Goal: Contribute content

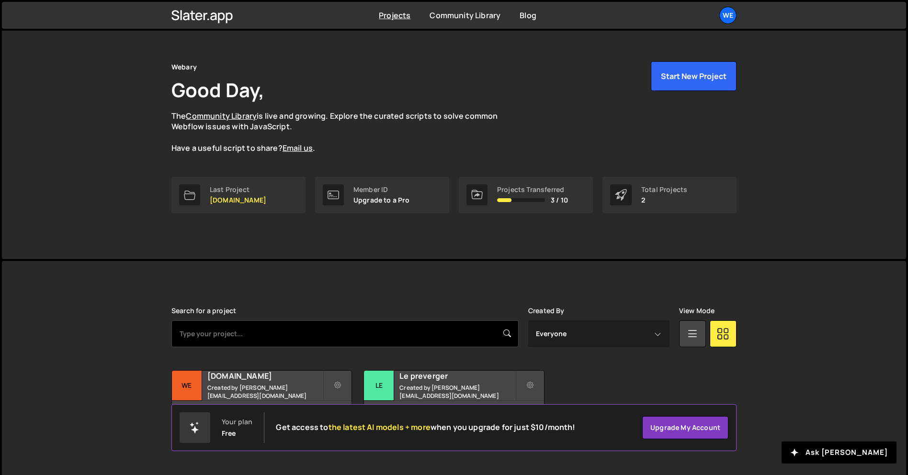
scroll to position [18, 0]
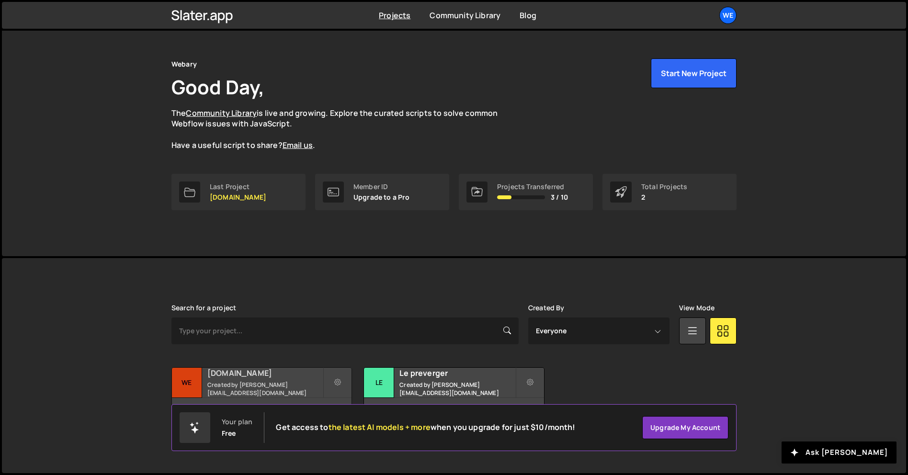
click at [324, 398] on div "9 pages, last updated by 2 days ago" at bounding box center [262, 412] width 180 height 29
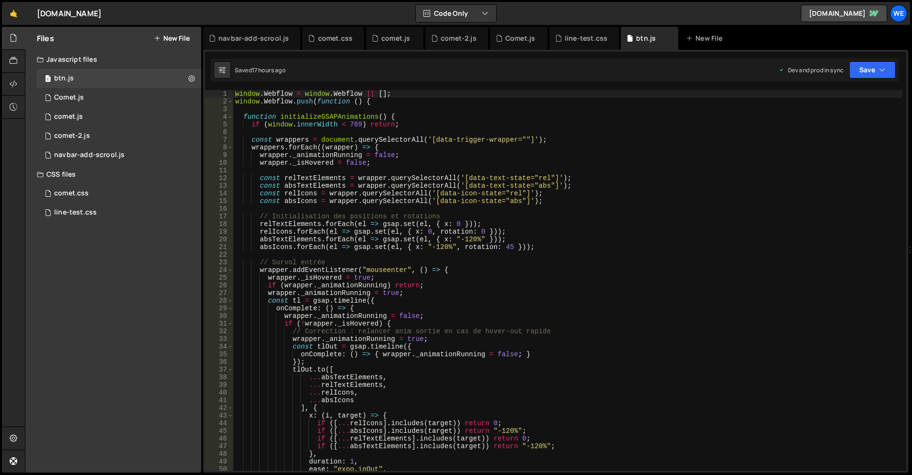
type textarea "wrapper._isHovered = false;"
click at [618, 160] on div "window . Webflow = window . Webflow || [ ] ; window . Webflow . push ( function…" at bounding box center [567, 288] width 669 height 396
click at [179, 27] on div "Files New File" at bounding box center [113, 38] width 176 height 23
click at [171, 37] on button "New File" at bounding box center [172, 38] width 36 height 8
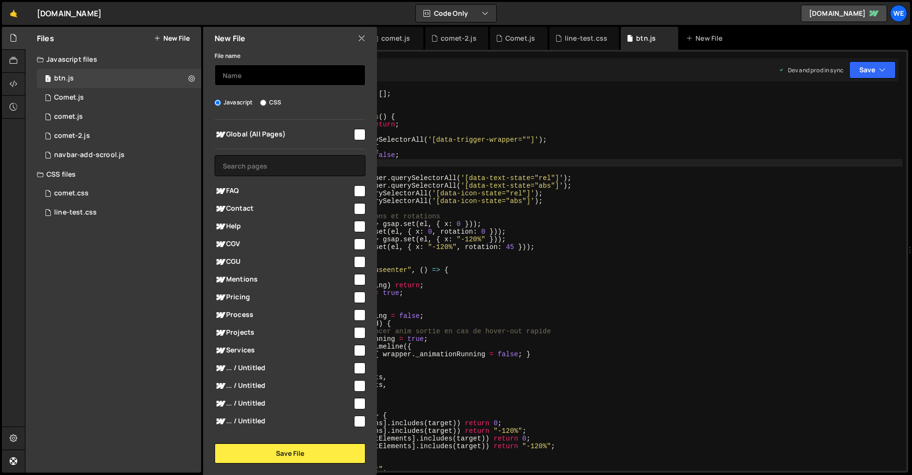
click at [235, 76] on input "text" at bounding box center [290, 75] width 151 height 21
type input "process_navigator"
click at [356, 137] on input "checkbox" at bounding box center [359, 134] width 11 height 11
checkbox input "true"
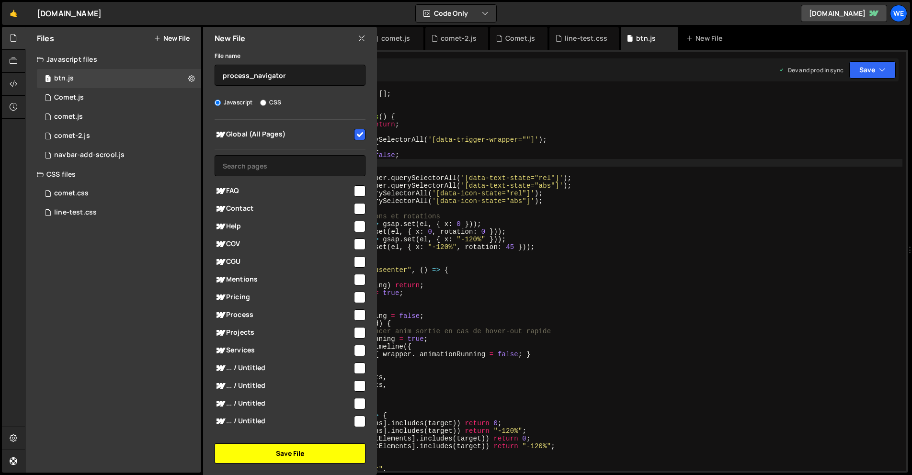
click at [340, 459] on button "Save File" at bounding box center [290, 453] width 151 height 20
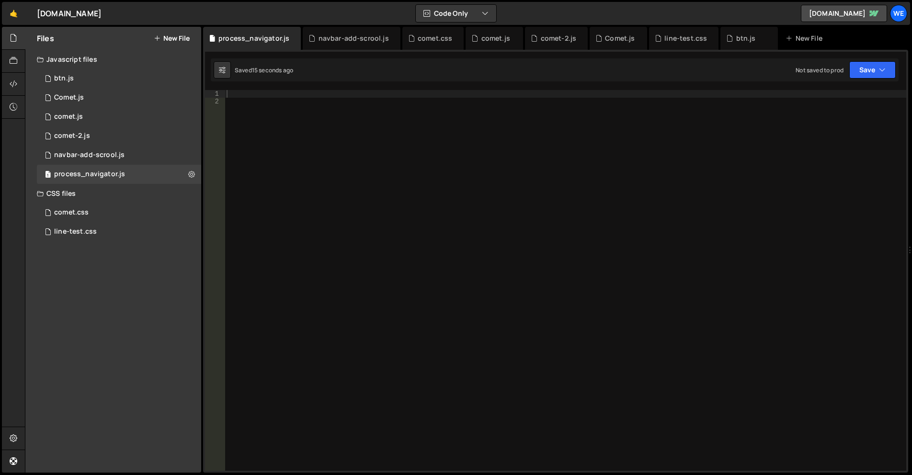
click at [322, 243] on div at bounding box center [565, 288] width 681 height 396
type textarea "/"
type textarea "});"
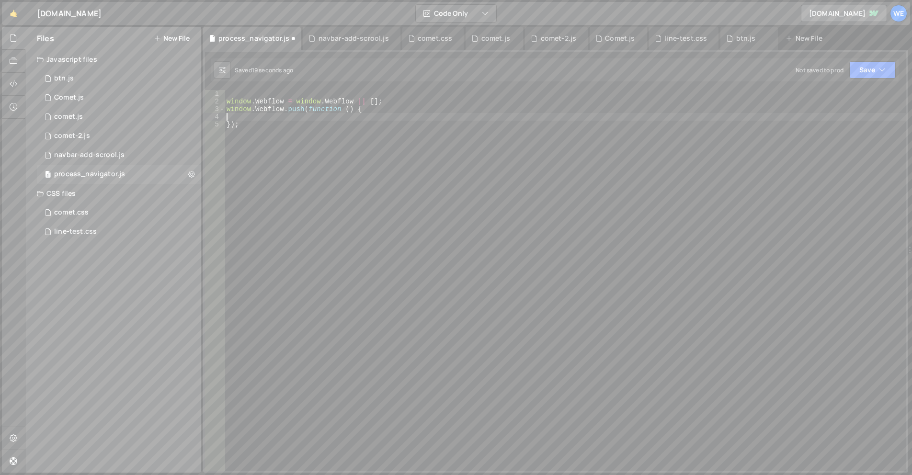
paste textarea "});"
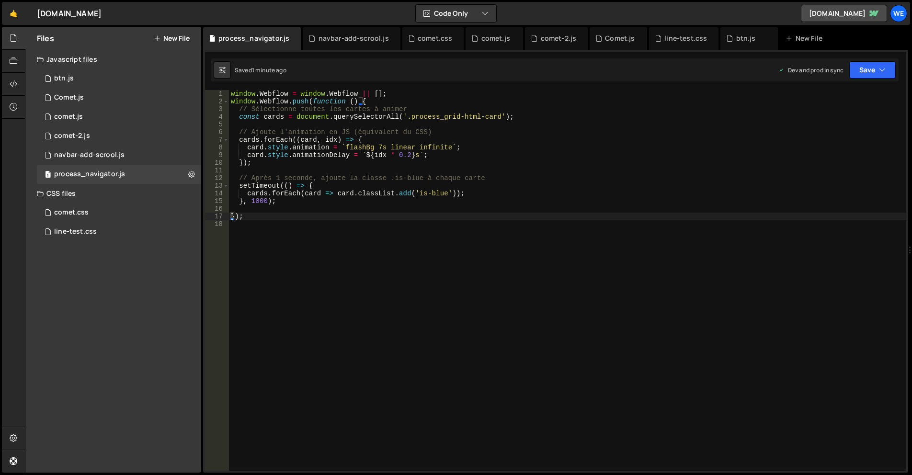
click at [576, 139] on div "window . Webflow = window . Webflow || [ ] ; window . Webflow . push ( function…" at bounding box center [567, 288] width 677 height 396
type textarea "});"
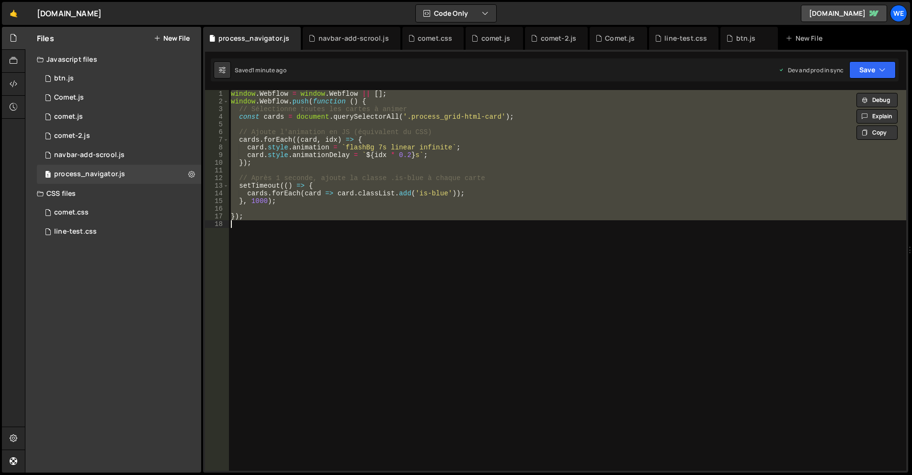
paste textarea
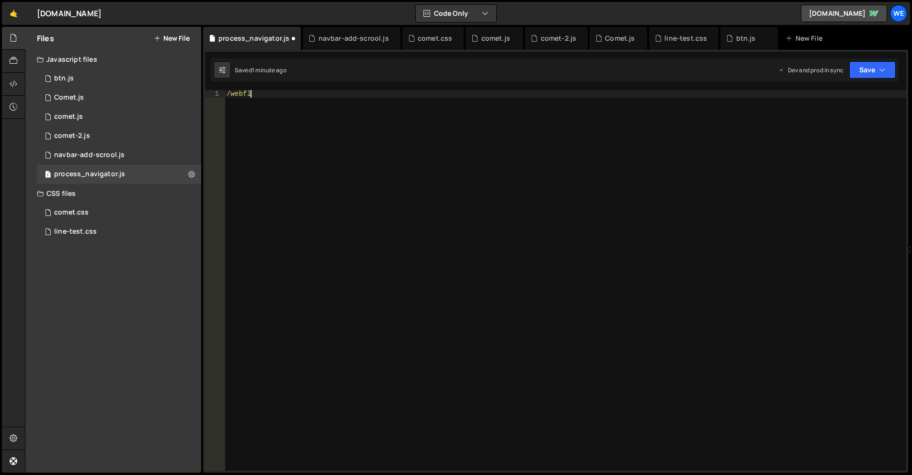
type textarea "/"
type textarea "});"
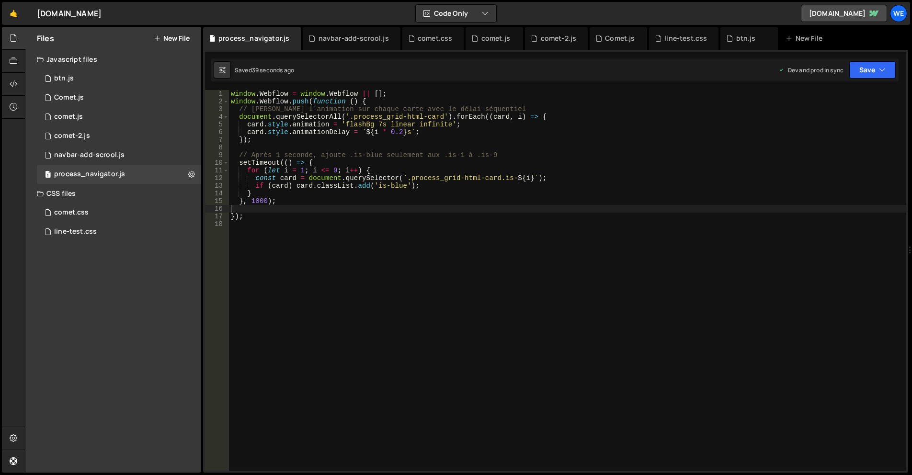
click at [246, 131] on div "window . Webflow = window . Webflow || [ ] ; window . Webflow . push ( function…" at bounding box center [567, 288] width 677 height 396
type textarea "});"
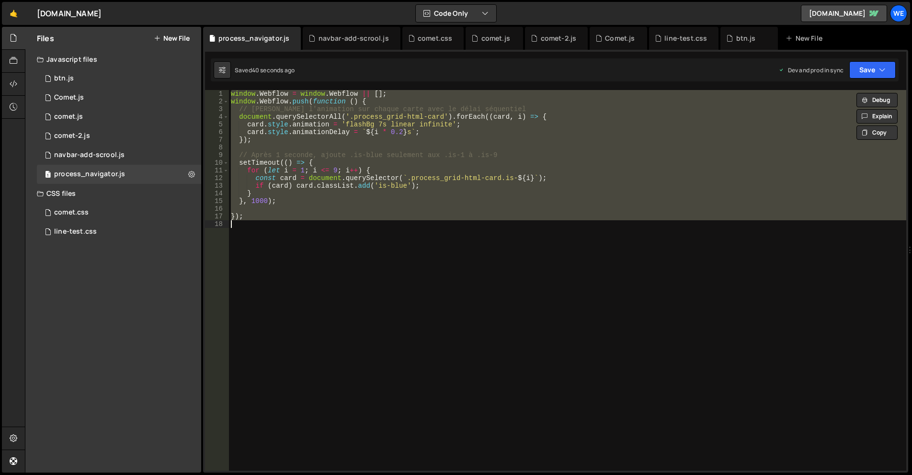
paste textarea
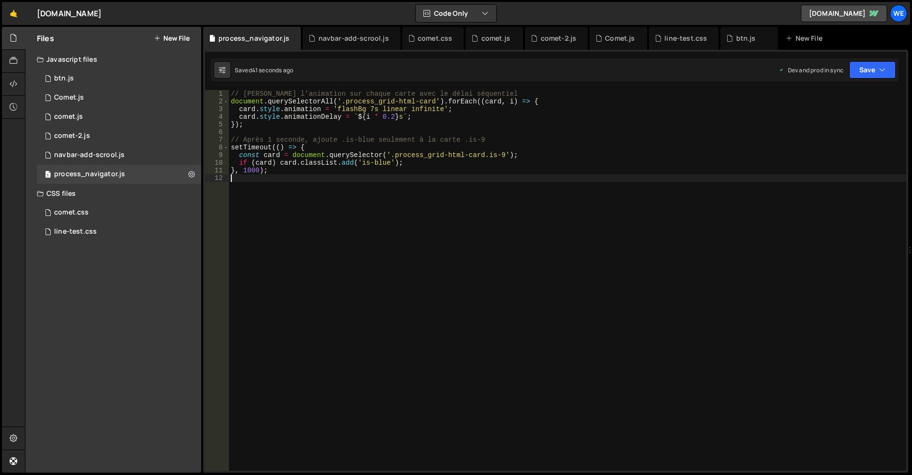
click at [474, 260] on div "// [PERSON_NAME] l'animation sur chaque carte avec le délai séquentiel document…" at bounding box center [567, 288] width 677 height 396
type textarea "}, 1000);"
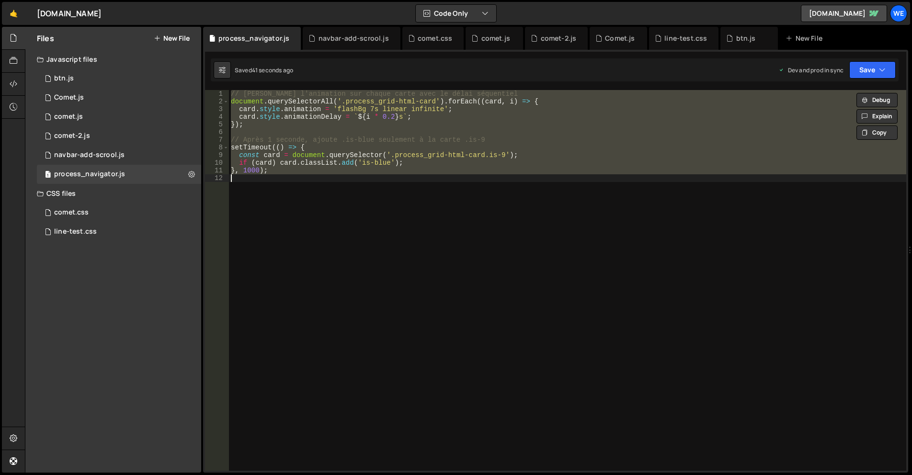
paste textarea
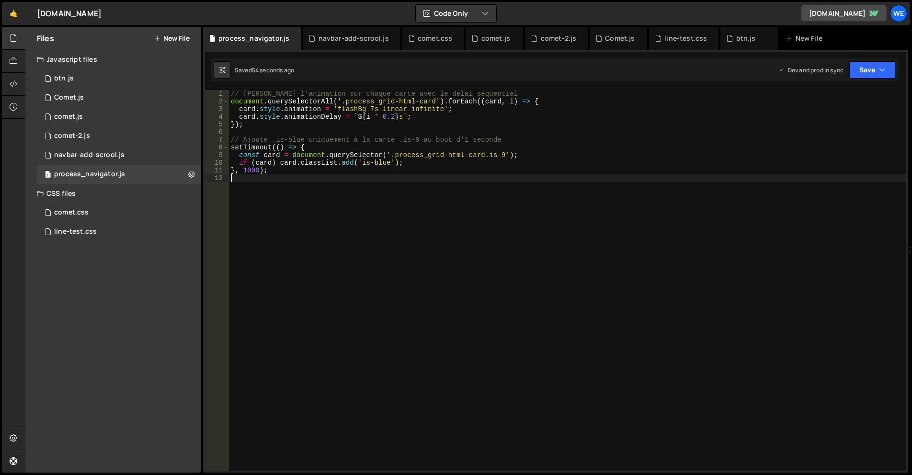
click at [544, 256] on div "// [PERSON_NAME] l'animation sur chaque carte avec le délai séquentiel document…" at bounding box center [567, 288] width 677 height 396
type textarea "}, 1000);"
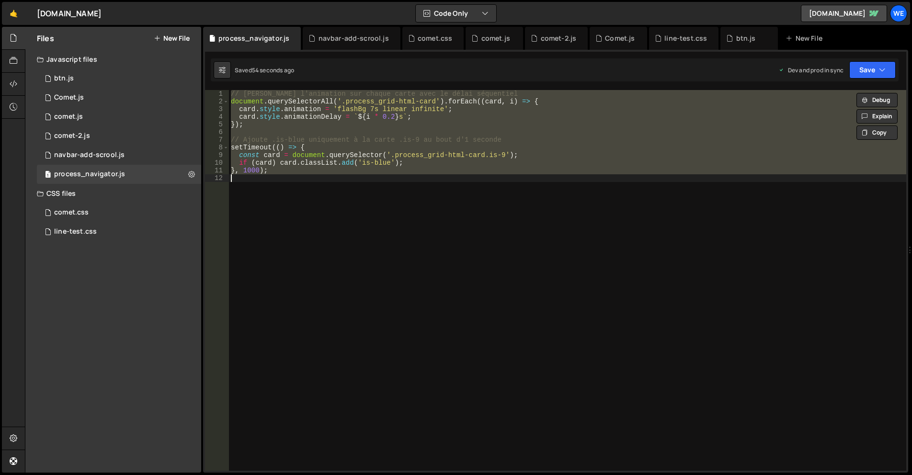
paste textarea
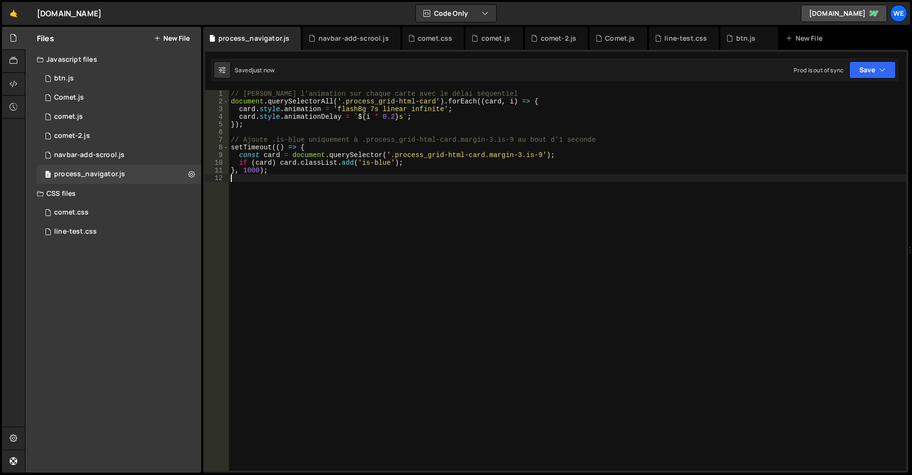
click at [479, 244] on div "// [PERSON_NAME] l'animation sur chaque carte avec le délai séquentiel document…" at bounding box center [567, 288] width 677 height 396
click at [488, 256] on div "// [PERSON_NAME] l'animation sur chaque carte avec le délai séquentiel document…" at bounding box center [567, 288] width 677 height 396
type textarea "}, 1000);"
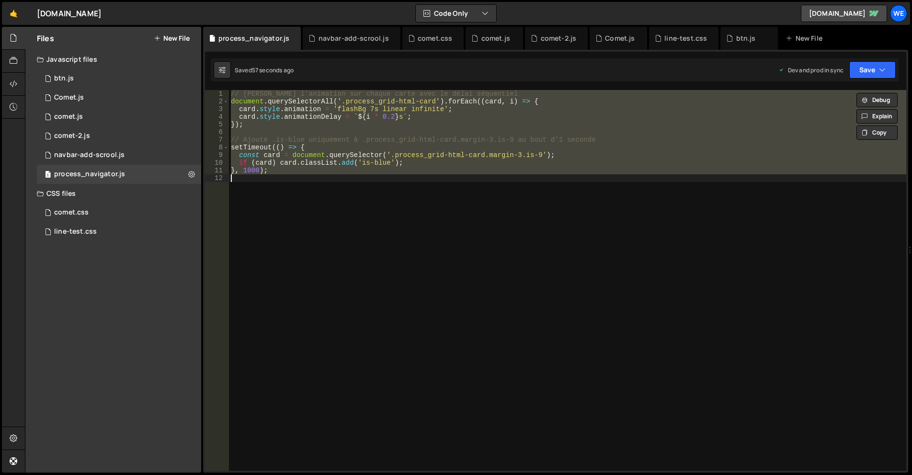
paste textarea
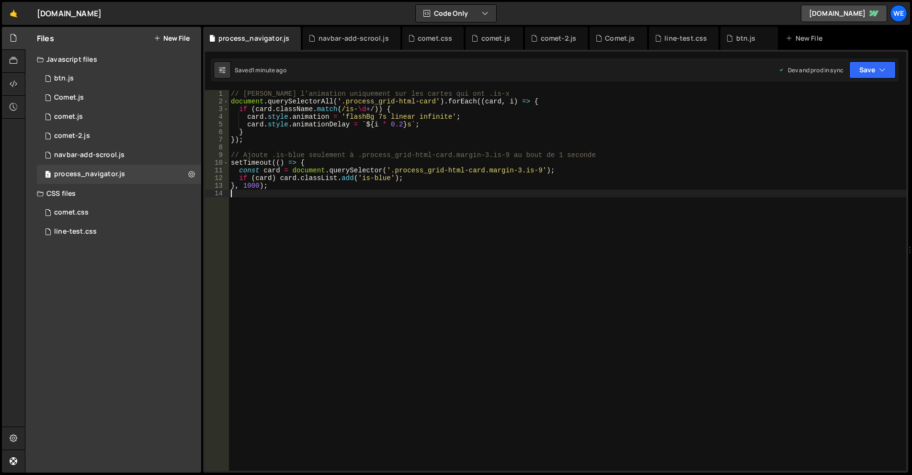
click at [575, 273] on div "// [PERSON_NAME] l'animation uniquement sur les cartes qui ont .is-x document .…" at bounding box center [567, 288] width 677 height 396
type textarea "}, 1000);"
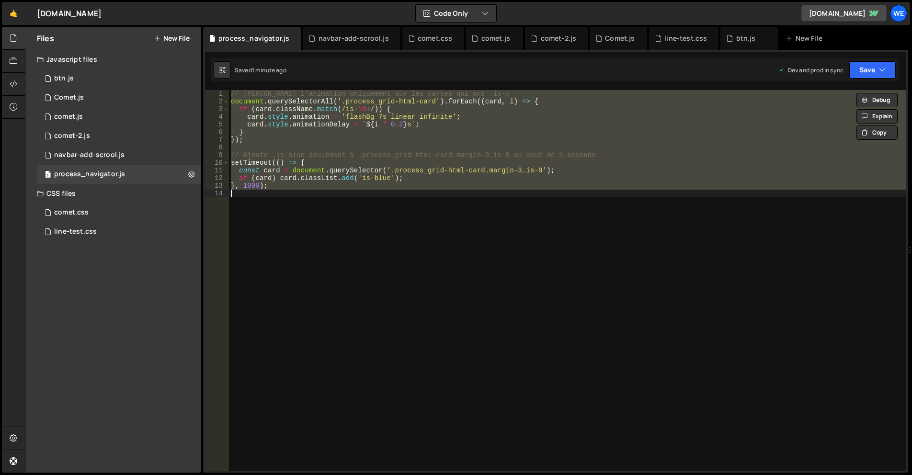
paste textarea
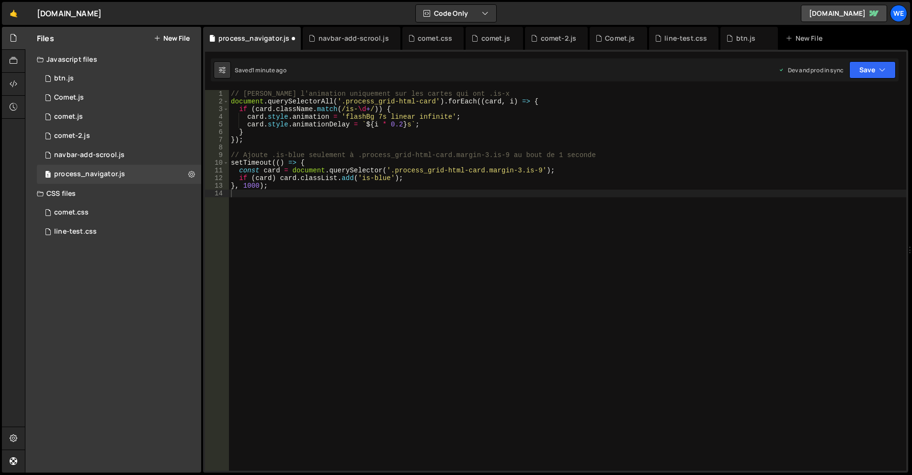
click at [548, 177] on div "// [PERSON_NAME] l'animation uniquement sur les cartes qui ont .is-x document .…" at bounding box center [567, 288] width 677 height 396
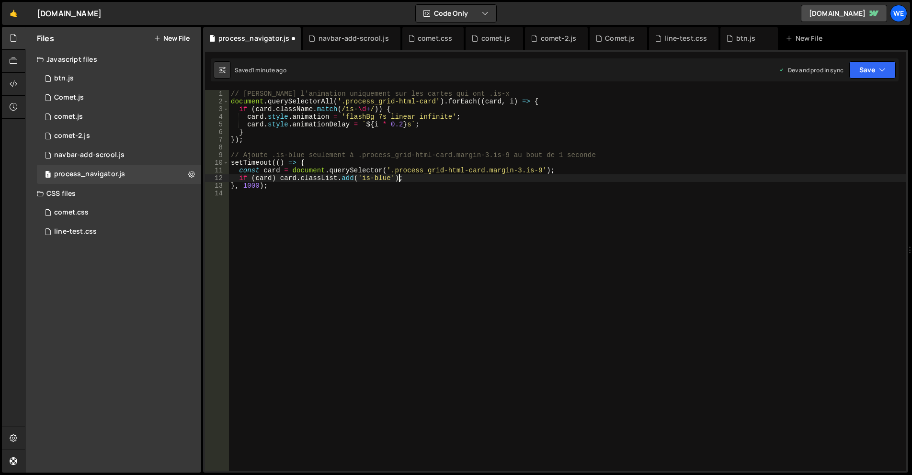
type textarea "}, 1000);"
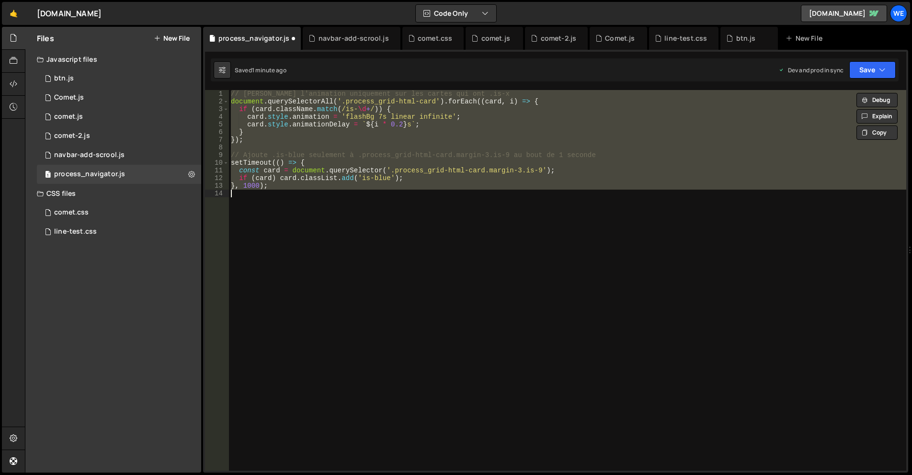
paste textarea
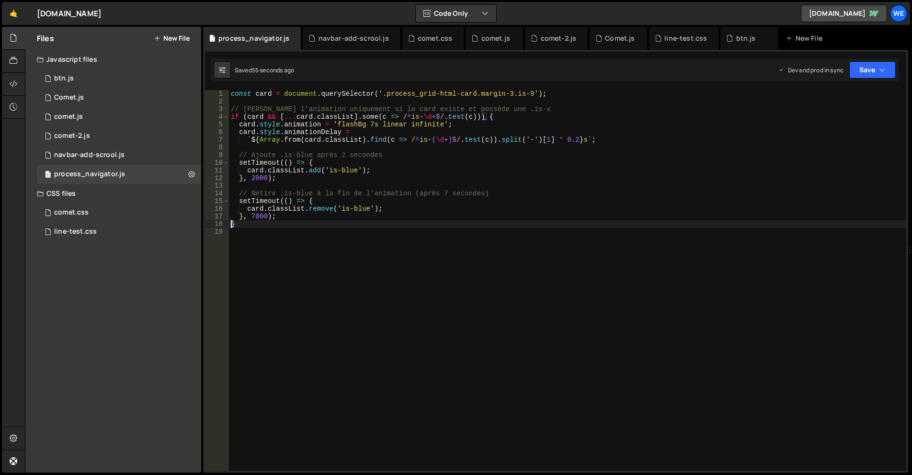
click at [437, 206] on div "const card = document . querySelector ( '.process_grid-html-card.margin-3.is-9'…" at bounding box center [567, 288] width 677 height 396
type textarea "}"
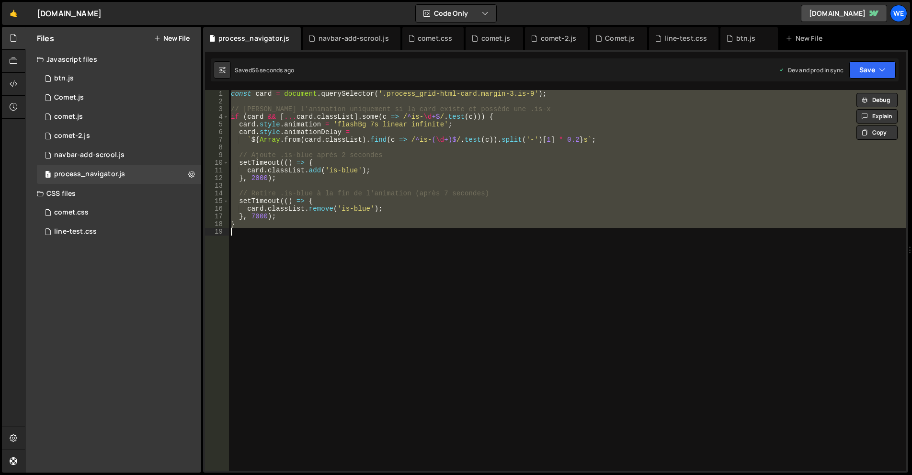
paste textarea
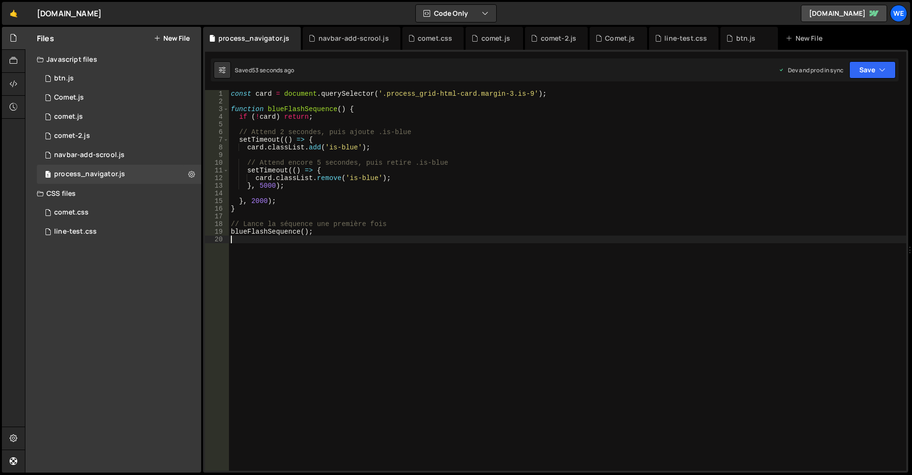
click at [639, 252] on div "const card = document . querySelector ( '.process_grid-html-card.margin-3.is-9'…" at bounding box center [567, 288] width 677 height 396
type textarea "blueFlashSequence();"
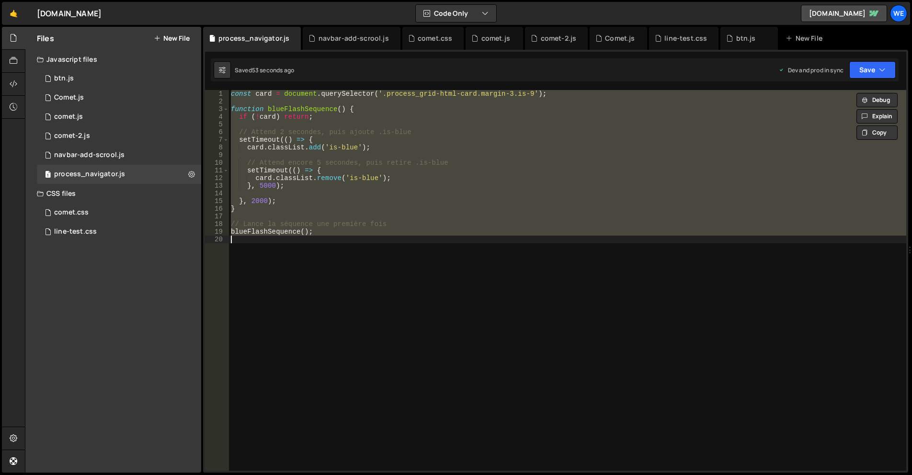
paste textarea
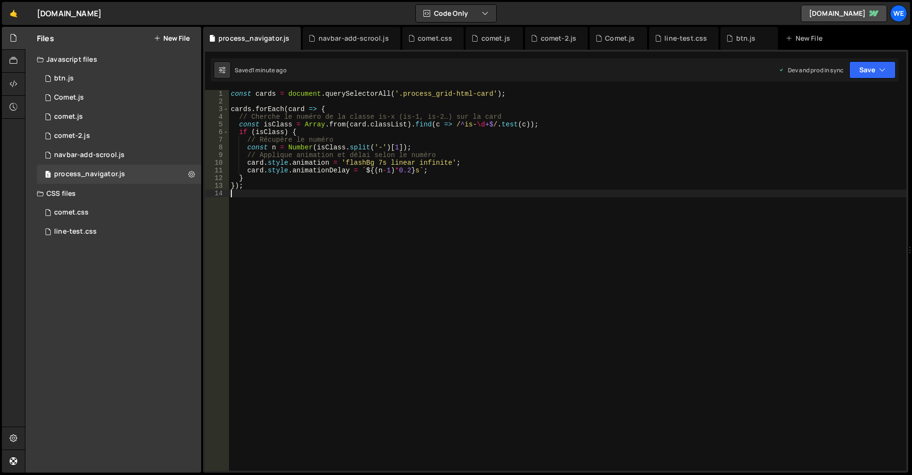
click at [340, 305] on div "const cards = document . querySelectorAll ( '.process_grid-html-card' ) ; cards…" at bounding box center [567, 288] width 677 height 396
type textarea "});"
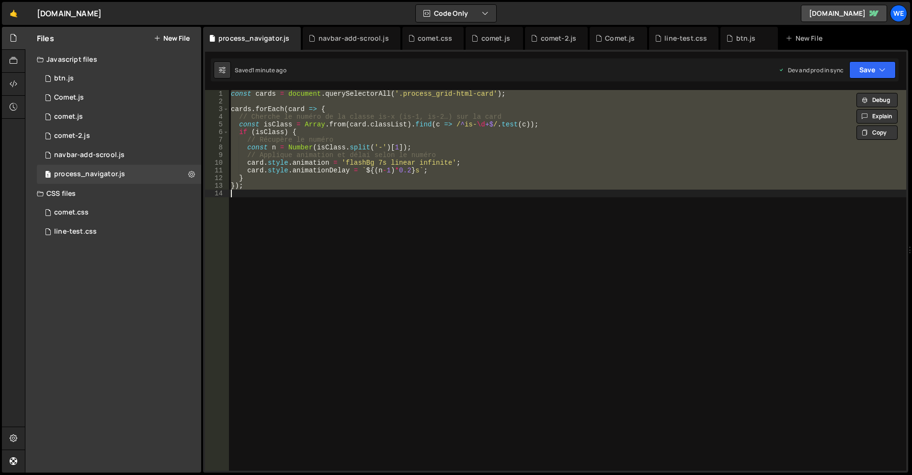
paste textarea
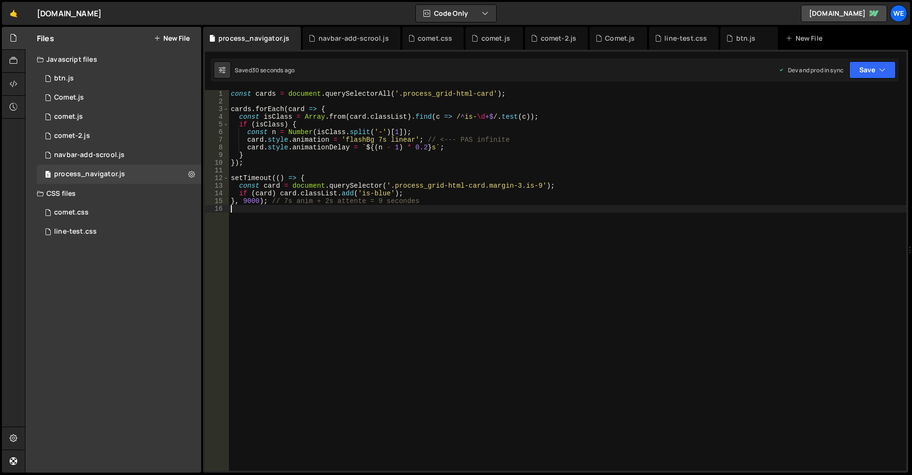
click at [247, 201] on div "const cards = document . querySelectorAll ( '.process_grid-html-card' ) ; cards…" at bounding box center [567, 288] width 677 height 396
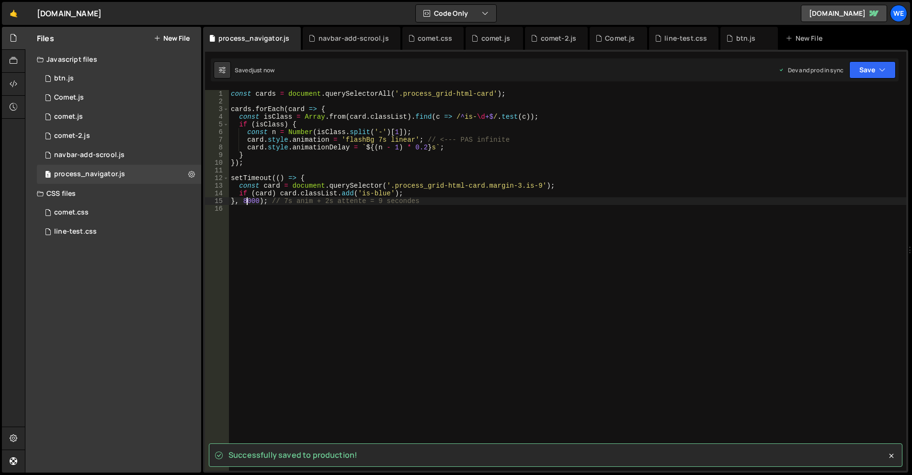
type textarea "}, 8000); // 7s anim + 2s attente = 9 secondes"
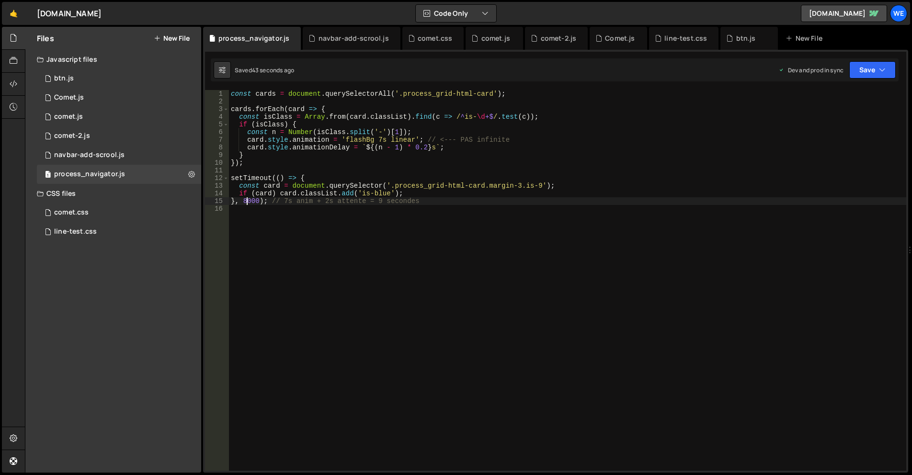
click at [549, 253] on div "const cards = document . querySelectorAll ( '.process_grid-html-card' ) ; cards…" at bounding box center [567, 288] width 677 height 396
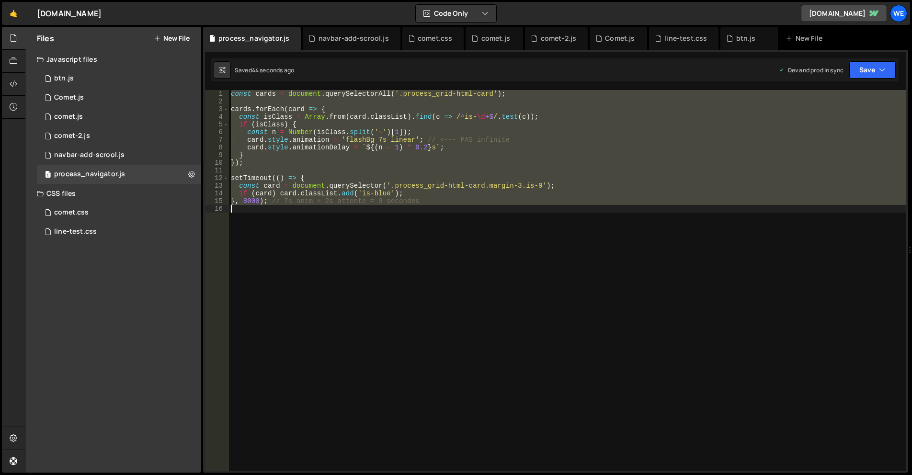
type textarea "}, 8000); // 7s anim + 2s attente = 9 secondes"
paste textarea
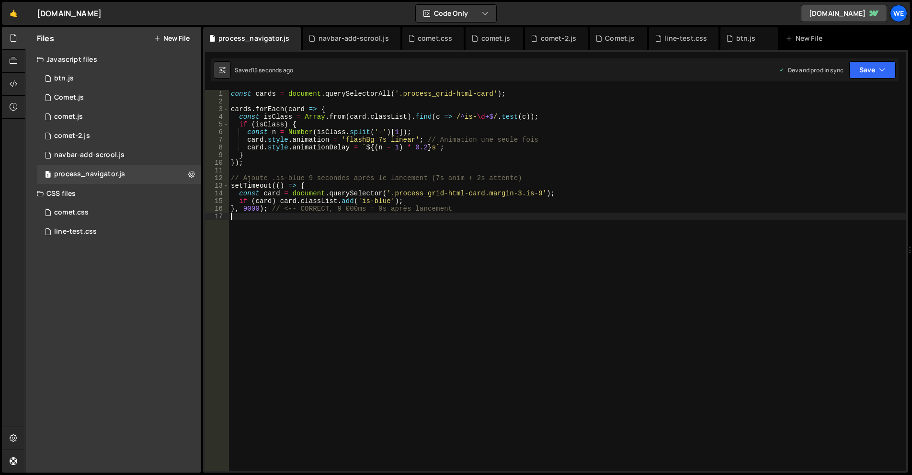
click at [248, 206] on div "const cards = document . querySelectorAll ( '.process_grid-html-card' ) ; cards…" at bounding box center [567, 288] width 677 height 396
click at [248, 207] on div "const cards = document . querySelectorAll ( '.process_grid-html-card' ) ; cards…" at bounding box center [567, 288] width 677 height 396
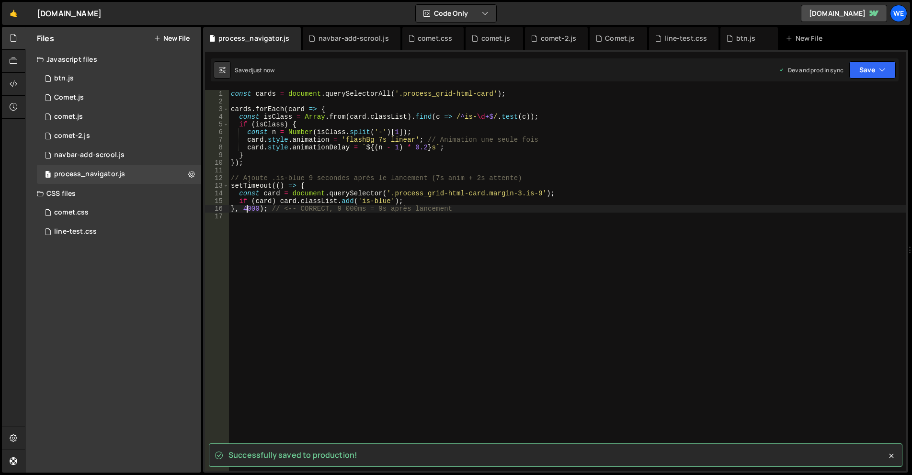
type textarea "}, 4000); // <-- CORRECT, 9 000ms = 9s après lancement"
